Goal: Complete application form

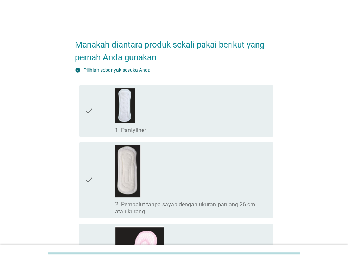
click at [222, 115] on div "check_box_outline_blank 1. Pantyliner" at bounding box center [191, 111] width 152 height 46
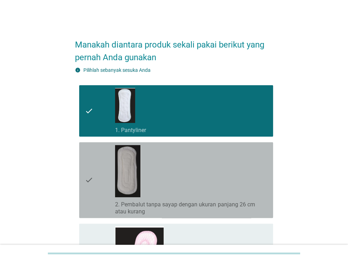
click at [242, 185] on div "check_box_outline_blank 2. Pembalut tanpa sayap dengan ukuran panjang 26 cm ata…" at bounding box center [191, 180] width 152 height 70
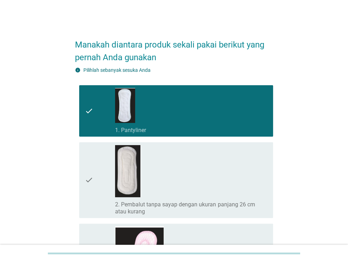
click at [242, 185] on div "check_box_outline_blank 2. Pembalut tanpa sayap dengan ukuran panjang 26 cm ata…" at bounding box center [191, 180] width 152 height 70
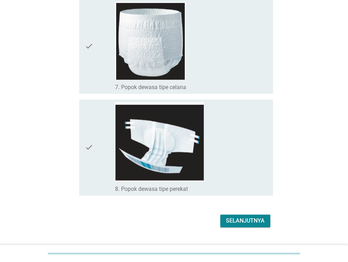
scroll to position [600, 0]
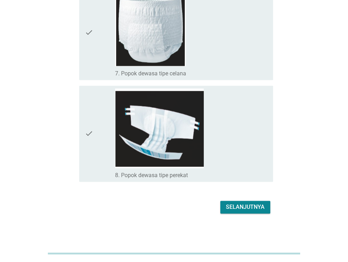
click at [257, 203] on div "Selanjutnya" at bounding box center [245, 207] width 39 height 8
click at [257, 202] on div "Selanjutnya" at bounding box center [174, 206] width 198 height 17
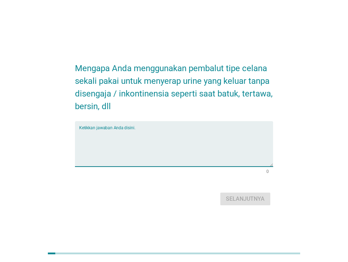
click at [218, 154] on textarea "Ketikkan jawaban Anda disini." at bounding box center [176, 147] width 194 height 37
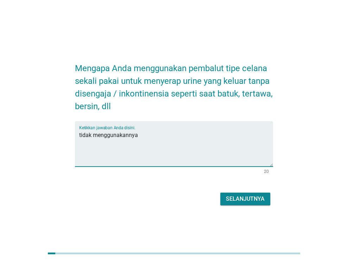
type textarea "tidak menggunakannya"
click at [258, 198] on div "Selanjutnya" at bounding box center [245, 198] width 39 height 8
click at [258, 198] on div "Selanjutnya" at bounding box center [174, 198] width 198 height 17
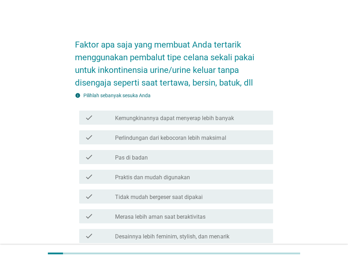
click at [203, 121] on label "Kemungkinannya dapat menyerap lebih banyak" at bounding box center [174, 118] width 119 height 7
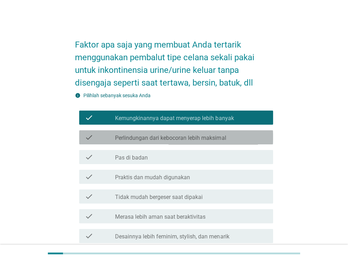
click at [224, 140] on label "Perlindungan dari kebocoran lebih maksimal" at bounding box center [170, 137] width 111 height 7
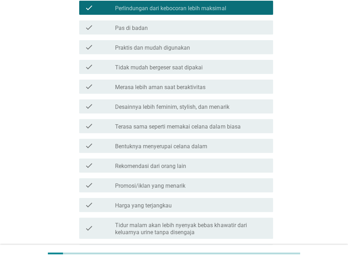
scroll to position [141, 0]
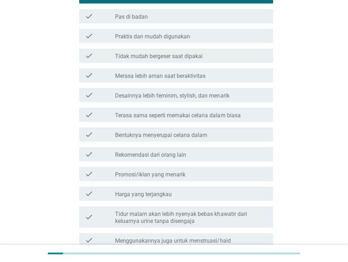
click at [203, 138] on label "Bentuknya menyerupai celana dalam" at bounding box center [161, 135] width 92 height 7
click at [214, 129] on div "check check_box_outline_blank Bentuknya menyerupai celana dalam" at bounding box center [176, 134] width 194 height 14
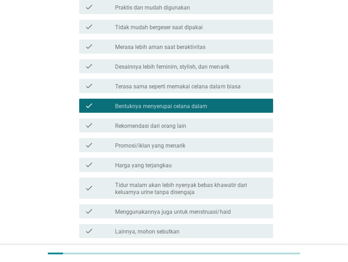
scroll to position [228, 0]
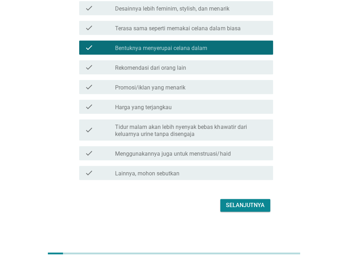
click at [229, 204] on div "Selanjutnya" at bounding box center [245, 205] width 39 height 8
click at [229, 204] on div "Selanjutnya" at bounding box center [174, 205] width 198 height 17
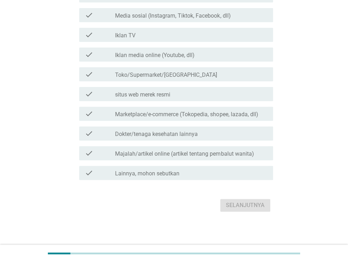
scroll to position [0, 0]
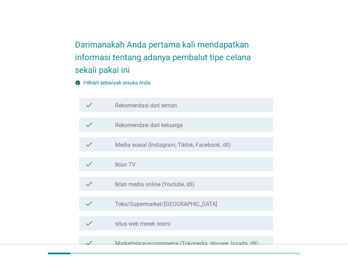
click at [206, 202] on div "check_box_outline_blank Toko/Supermarket/[GEOGRAPHIC_DATA]" at bounding box center [191, 203] width 152 height 8
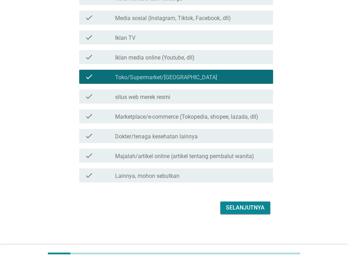
scroll to position [129, 0]
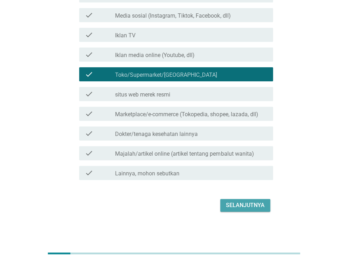
click at [248, 207] on div "Selanjutnya" at bounding box center [245, 205] width 39 height 8
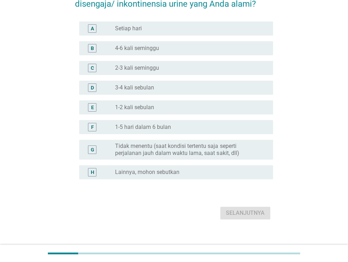
scroll to position [70, 0]
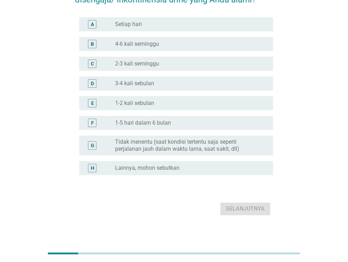
click at [225, 171] on div "radio_button_unchecked Lainnya, mohon sebutkan" at bounding box center [191, 168] width 152 height 8
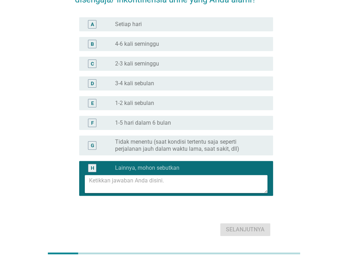
click at [208, 179] on textarea at bounding box center [178, 184] width 178 height 18
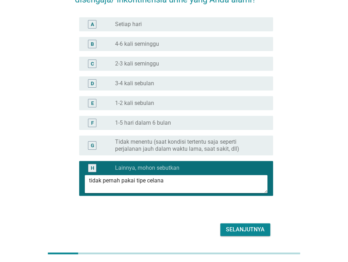
type textarea "tidak pernah pakai tipe celana"
click at [249, 231] on div "Selanjutnya" at bounding box center [245, 229] width 39 height 8
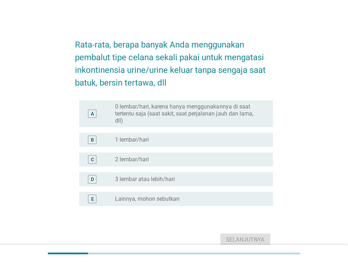
click at [188, 118] on label "0 lembar/hari, karena hanya menggunakannya di saat tertentu saja (saat sakit, s…" at bounding box center [188, 113] width 147 height 21
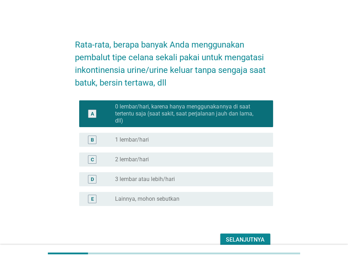
click at [260, 238] on div "Selanjutnya" at bounding box center [245, 239] width 39 height 8
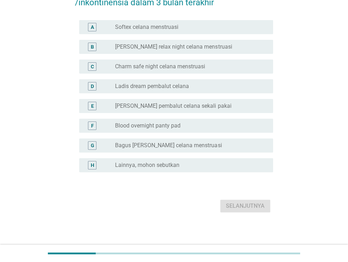
scroll to position [81, 0]
click at [159, 161] on label "Lainnya, mohon sebutkan" at bounding box center [147, 164] width 64 height 7
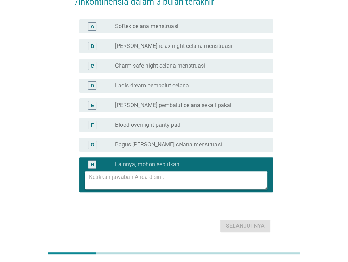
click at [159, 173] on textarea at bounding box center [178, 180] width 178 height 18
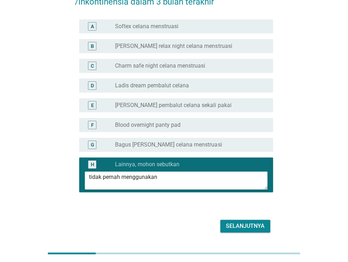
type textarea "tidak pernah menggunakan"
click at [239, 223] on div "Selanjutnya" at bounding box center [245, 226] width 39 height 8
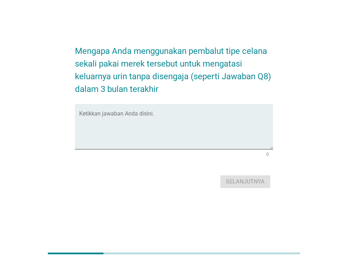
scroll to position [0, 0]
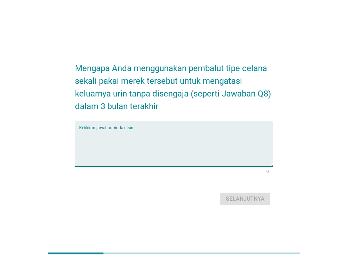
click at [185, 135] on textarea "Ketikkan jawaban Anda disini." at bounding box center [176, 147] width 194 height 37
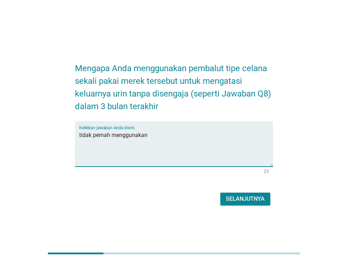
type textarea "tidak pernah menggunakan"
click at [229, 199] on div "Selanjutnya" at bounding box center [245, 198] width 39 height 8
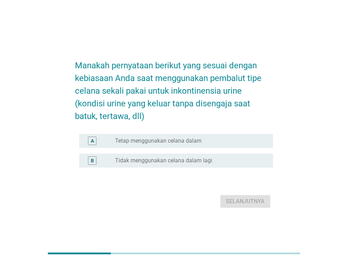
click at [207, 159] on label "Tidak menggunakan celana dalam lagi" at bounding box center [163, 160] width 97 height 7
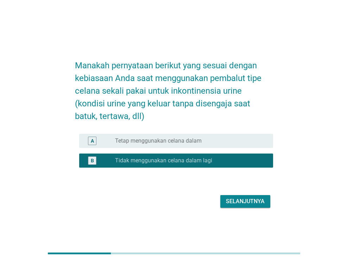
click at [246, 200] on div "Selanjutnya" at bounding box center [245, 201] width 39 height 8
click at [246, 200] on div "Selanjutnya" at bounding box center [174, 201] width 198 height 17
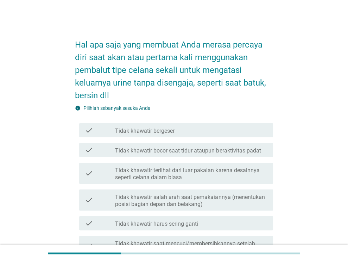
click at [222, 132] on div "check_box_outline_blank Tidak khawatir bergeser" at bounding box center [191, 130] width 152 height 8
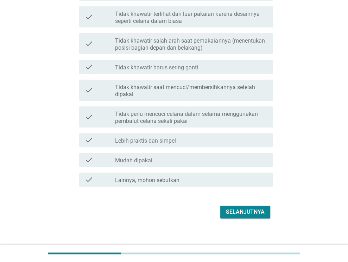
scroll to position [163, 0]
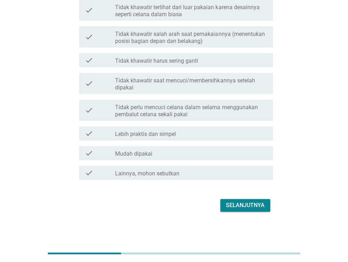
click at [249, 205] on div "Selanjutnya" at bounding box center [245, 205] width 39 height 8
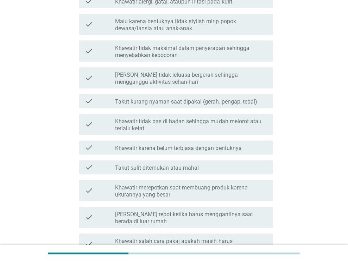
scroll to position [0, 0]
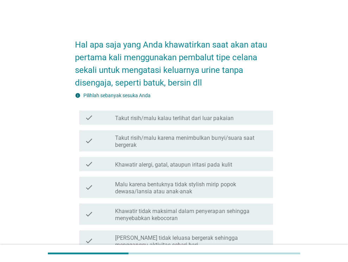
click at [261, 121] on div "check_box_outline_blank Takut risih/malu kalau terlihat dari luar pakaian" at bounding box center [191, 117] width 152 height 8
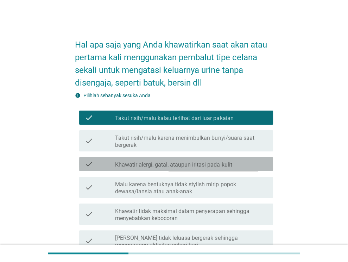
click at [239, 169] on div "check check_box_outline_blank Khawatir alergi, gatal, ataupun iritasi pada kulit" at bounding box center [176, 164] width 194 height 14
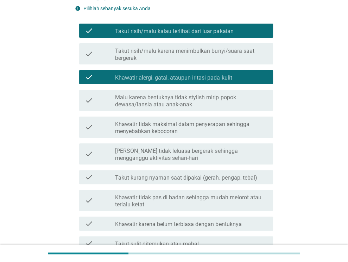
scroll to position [246, 0]
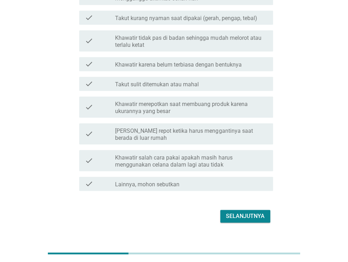
click at [256, 214] on div "Selanjutnya" at bounding box center [245, 216] width 39 height 8
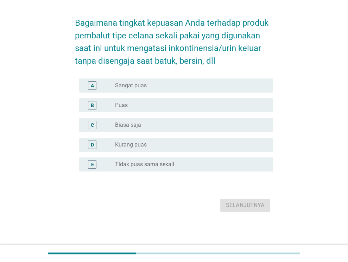
scroll to position [0, 0]
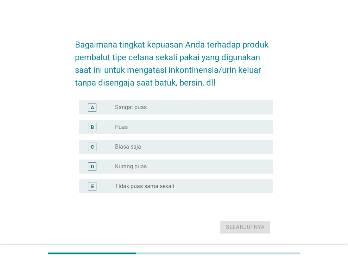
click at [172, 145] on div "radio_button_unchecked Biasa saja" at bounding box center [188, 146] width 147 height 7
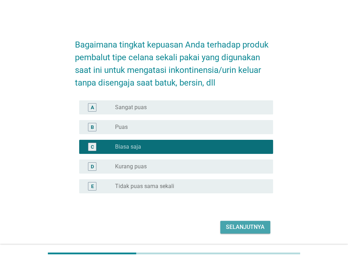
click at [233, 229] on div "Selanjutnya" at bounding box center [245, 227] width 39 height 8
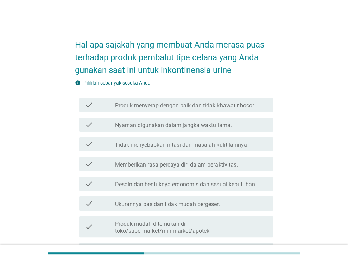
click at [201, 202] on label "Ukurannya pas dan tidak mudah bergeser." at bounding box center [167, 203] width 104 height 7
click at [193, 204] on label "Ukurannya pas dan tidak mudah bergeser." at bounding box center [167, 203] width 104 height 7
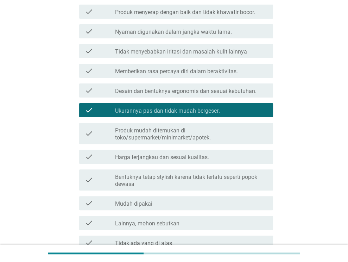
scroll to position [105, 0]
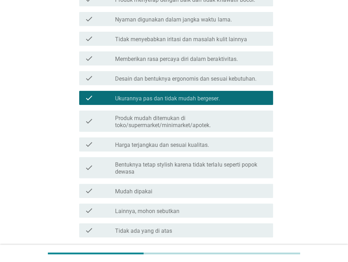
click at [205, 146] on label "Harga terjangkau dan sesuai kualitas." at bounding box center [162, 144] width 94 height 7
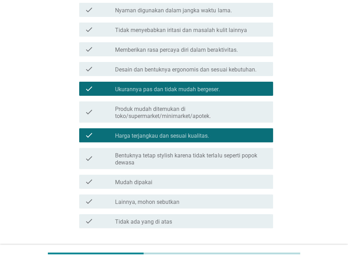
scroll to position [163, 0]
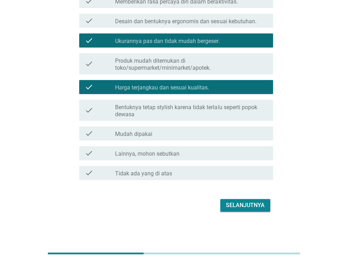
click at [241, 207] on div "Selanjutnya" at bounding box center [245, 205] width 39 height 8
click at [241, 207] on div "Selanjutnya" at bounding box center [174, 205] width 198 height 17
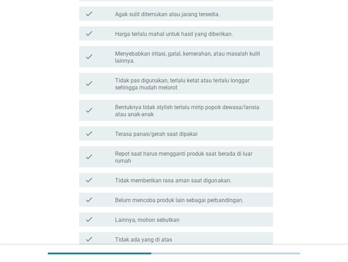
scroll to position [0, 0]
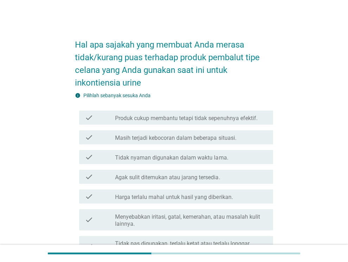
click at [201, 200] on label "Harga terlalu mahal untuk hasil yang diberikan." at bounding box center [173, 196] width 117 height 7
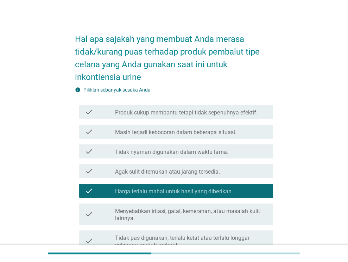
scroll to position [211, 0]
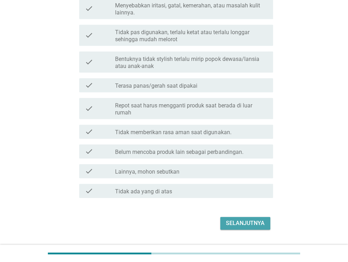
click at [235, 223] on div "Selanjutnya" at bounding box center [245, 223] width 39 height 8
click at [235, 223] on div "Selanjutnya" at bounding box center [174, 222] width 198 height 17
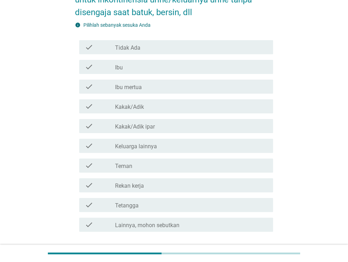
scroll to position [105, 0]
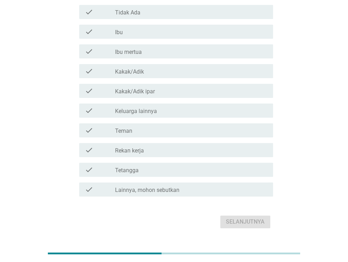
click at [215, 191] on div "check_box Lainnya, mohon sebutkan" at bounding box center [191, 189] width 152 height 8
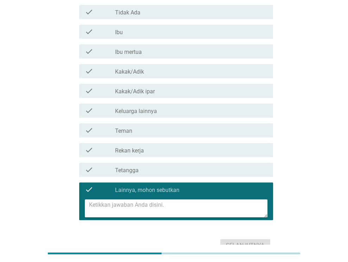
click at [163, 13] on div "check_box_outline_blank Tidak Ada" at bounding box center [191, 12] width 152 height 8
click at [183, 13] on div "check_box_outline_blank Tidak Ada" at bounding box center [191, 12] width 152 height 8
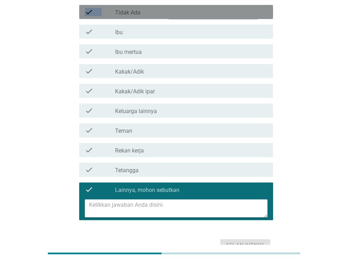
click at [183, 13] on div "check_box_outline_blank Tidak Ada" at bounding box center [191, 12] width 152 height 8
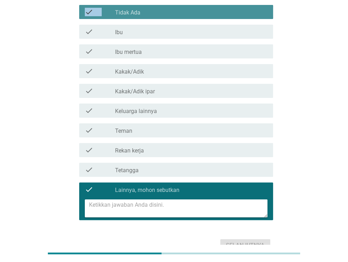
click at [183, 13] on div "check_box_outline_blank Tidak Ada" at bounding box center [191, 12] width 152 height 8
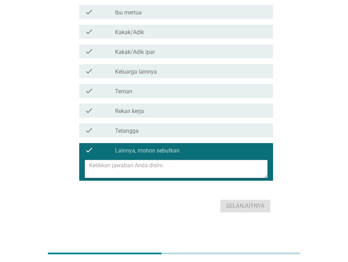
scroll to position [146, 0]
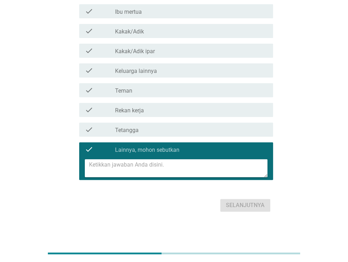
click at [120, 152] on label "Lainnya, mohon sebutkan" at bounding box center [147, 149] width 64 height 7
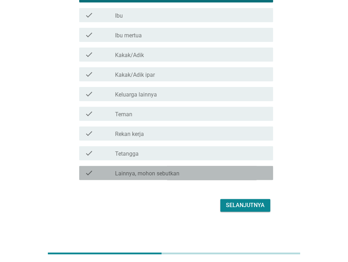
scroll to position [122, 0]
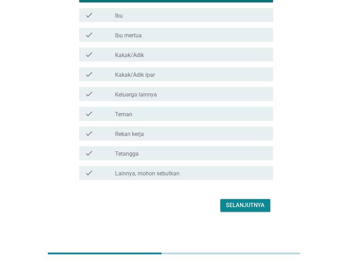
click at [239, 211] on button "Selanjutnya" at bounding box center [245, 205] width 50 height 13
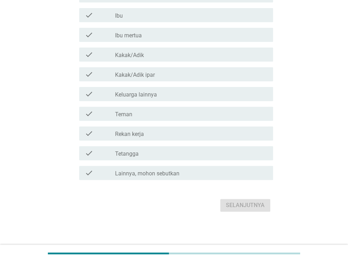
scroll to position [0, 0]
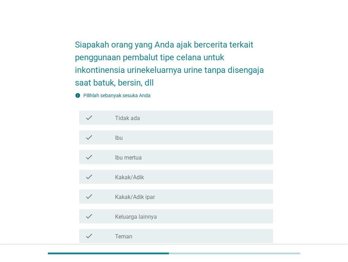
click at [191, 117] on div "check_box_outline_blank Tidak ada" at bounding box center [191, 117] width 152 height 8
click at [204, 113] on div "check check_box_outline_blank Tidak ada" at bounding box center [176, 117] width 194 height 14
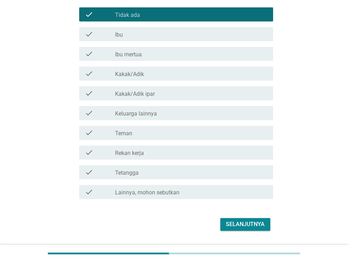
scroll to position [122, 0]
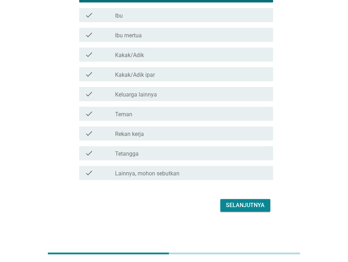
click at [246, 204] on div "Selanjutnya" at bounding box center [245, 205] width 39 height 8
click at [246, 204] on div "Selanjutnya" at bounding box center [174, 205] width 198 height 17
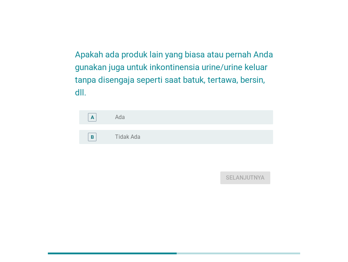
scroll to position [0, 0]
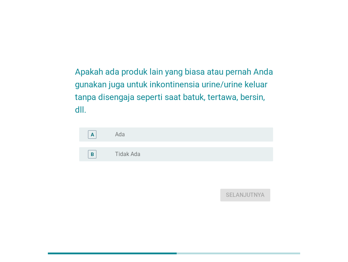
click at [176, 155] on div "radio_button_unchecked Tidak Ada" at bounding box center [188, 153] width 147 height 7
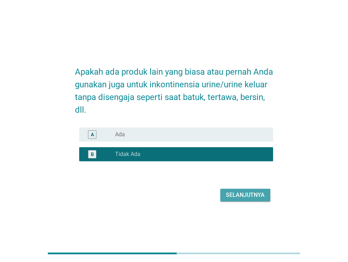
click at [244, 194] on div "Selanjutnya" at bounding box center [245, 195] width 39 height 8
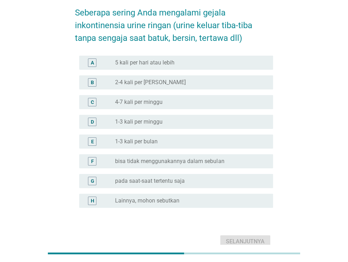
scroll to position [35, 0]
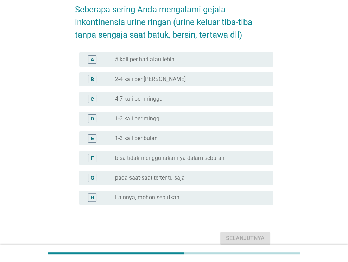
click at [201, 177] on div "radio_button_unchecked pada saat-saat tertentu saja" at bounding box center [188, 177] width 147 height 7
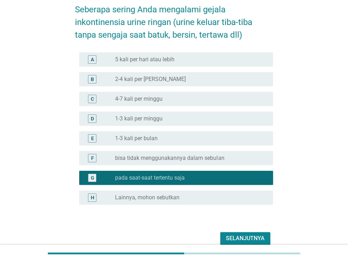
click at [204, 197] on div "radio_button_unchecked Lainnya, mohon sebutkan" at bounding box center [188, 197] width 147 height 7
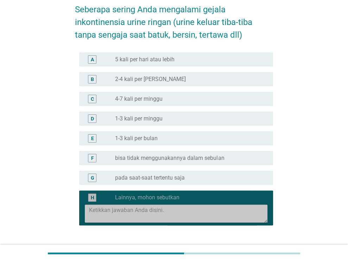
click at [212, 215] on textarea at bounding box center [178, 213] width 178 height 18
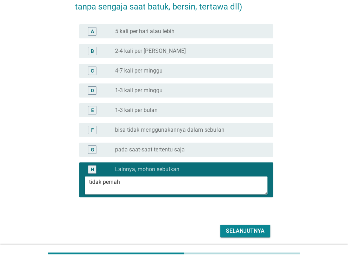
scroll to position [89, 0]
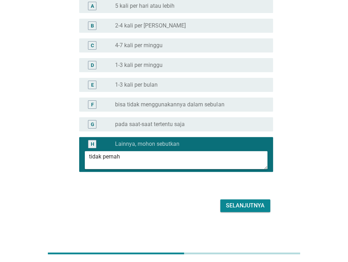
type textarea "tidak pernah"
click at [256, 203] on div "Selanjutnya" at bounding box center [245, 205] width 39 height 8
click at [256, 203] on div "Selanjutnya" at bounding box center [174, 205] width 198 height 17
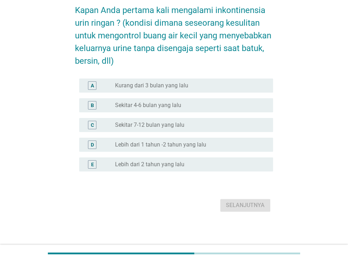
scroll to position [0, 0]
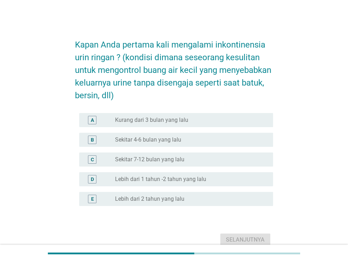
click at [193, 197] on div "radio_button_unchecked Lebih dari 2 tahun yang lalu" at bounding box center [188, 198] width 147 height 7
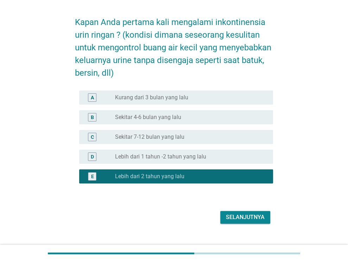
scroll to position [34, 0]
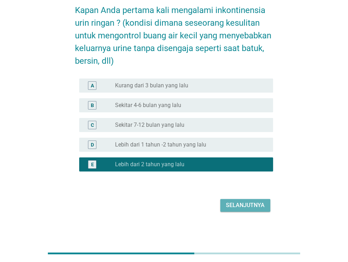
click at [250, 208] on div "Selanjutnya" at bounding box center [245, 205] width 39 height 8
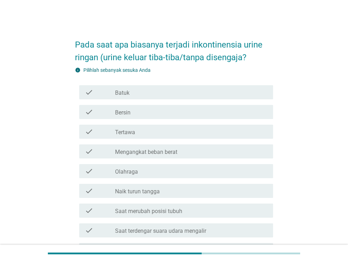
click at [172, 96] on div "check_box_outline_blank Batuk" at bounding box center [191, 92] width 152 height 8
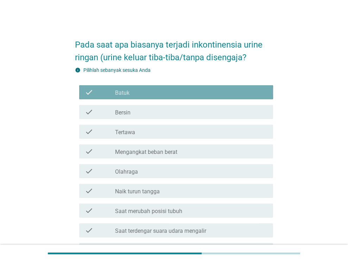
click at [172, 96] on div "check_box_outline_blank Batuk" at bounding box center [191, 92] width 152 height 8
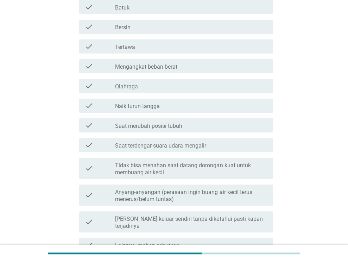
scroll to position [105, 0]
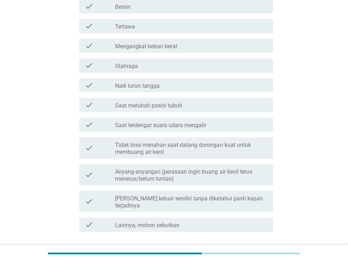
click at [187, 122] on label "Saat terdengar suara udara mengalir" at bounding box center [160, 125] width 91 height 7
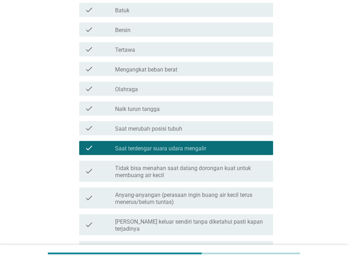
scroll to position [70, 0]
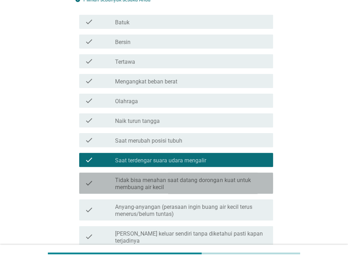
click at [224, 186] on label "Tidak bisa menahan saat datang dorongan kuat untuk membuang air kecil" at bounding box center [191, 184] width 152 height 14
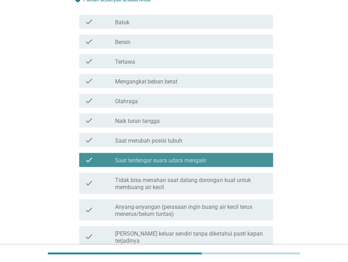
click at [218, 160] on div "check_box Saat terdengar suara udara mengalir" at bounding box center [191, 159] width 152 height 8
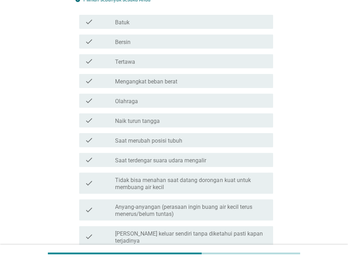
click at [218, 185] on label "Tidak bisa menahan saat datang dorongan kuat untuk membuang air kecil" at bounding box center [191, 184] width 152 height 14
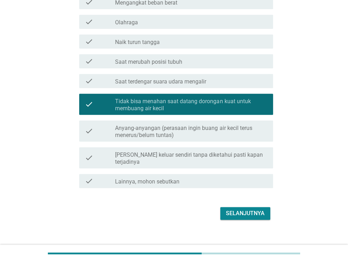
scroll to position [150, 0]
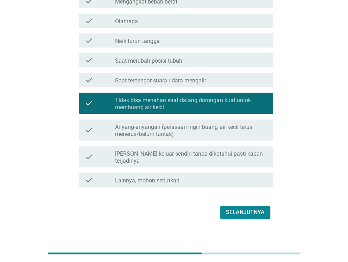
click at [262, 208] on div "Selanjutnya" at bounding box center [245, 212] width 39 height 8
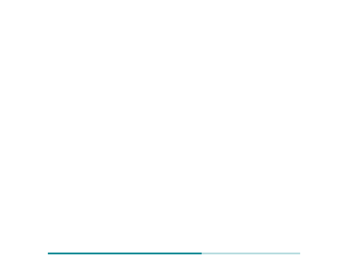
scroll to position [0, 0]
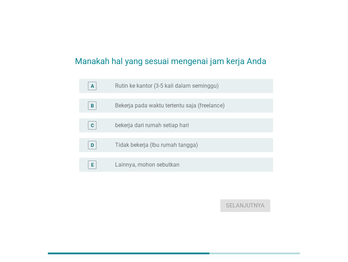
click at [243, 143] on div "radio_button_unchecked Tidak bekerja (Ibu rumah tangga)" at bounding box center [188, 144] width 147 height 7
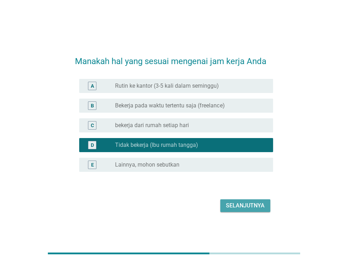
click at [258, 208] on div "Selanjutnya" at bounding box center [245, 205] width 39 height 8
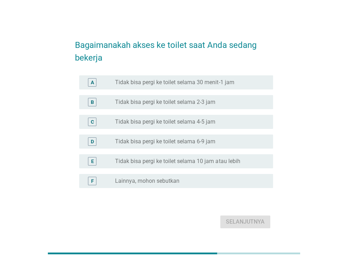
click at [214, 177] on div "radio_button_unchecked Lainnya, mohon sebutkan" at bounding box center [188, 180] width 147 height 7
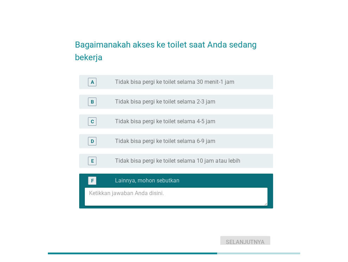
click at [208, 198] on textarea at bounding box center [178, 196] width 178 height 18
type textarea "tidak sedang bekerja"
click at [235, 238] on div "Selanjutnya" at bounding box center [245, 242] width 39 height 8
click at [235, 238] on div "Selanjutnya" at bounding box center [174, 241] width 198 height 17
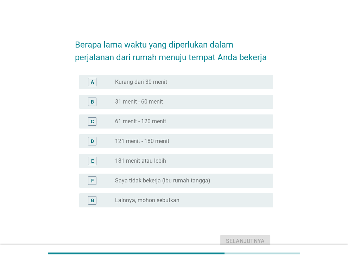
click at [206, 184] on div "F radio_button_unchecked Saya tidak bekerja (ibu rumah tangga)" at bounding box center [176, 180] width 194 height 14
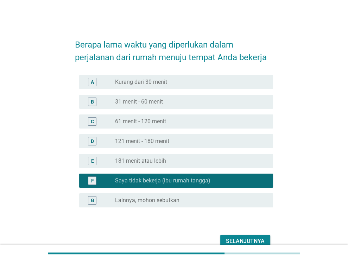
click at [246, 237] on div "Selanjutnya" at bounding box center [245, 241] width 39 height 8
click at [246, 237] on div "Selanjutnya" at bounding box center [174, 240] width 198 height 17
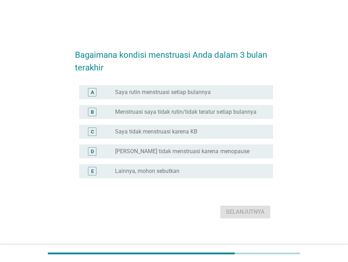
click at [213, 89] on div "radio_button_unchecked Saya rutin menstruasi setiap bulannya" at bounding box center [188, 92] width 147 height 7
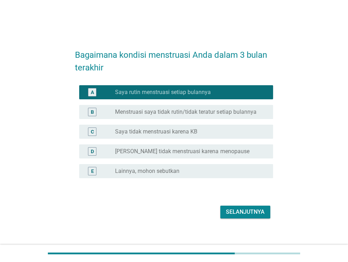
click at [255, 209] on div "Selanjutnya" at bounding box center [245, 211] width 39 height 8
click at [255, 209] on div "Selanjutnya" at bounding box center [174, 211] width 198 height 17
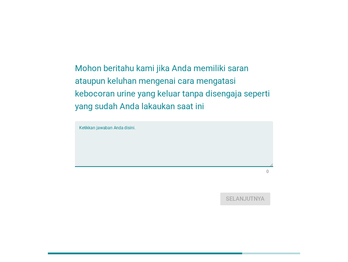
click at [205, 145] on textarea "Ketikkan jawaban Anda disini." at bounding box center [176, 147] width 194 height 37
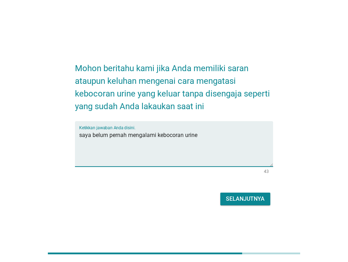
type textarea "saya belum pernah mengalami kebocoran urine"
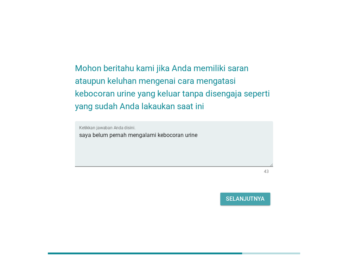
click at [261, 201] on div "Selanjutnya" at bounding box center [245, 198] width 39 height 8
